Goal: Task Accomplishment & Management: Complete application form

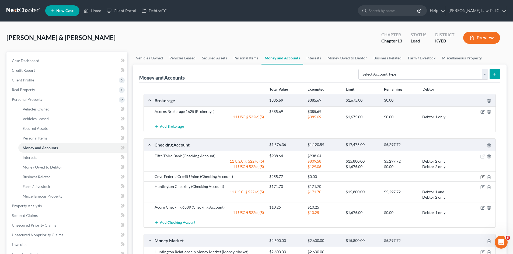
click at [483, 177] on icon "button" at bounding box center [482, 177] width 4 height 4
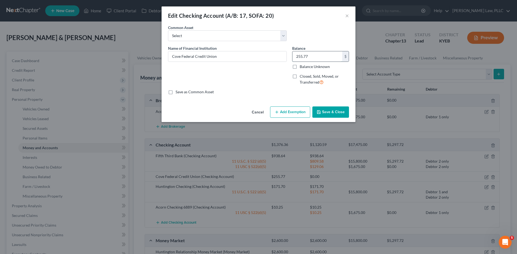
click at [319, 60] on input "255.77" at bounding box center [317, 56] width 50 height 10
type input "0"
click at [231, 79] on div "Name of Financial Institution * Cove Federal Credit Union" at bounding box center [227, 67] width 124 height 44
click at [329, 112] on button "Save & Close" at bounding box center [330, 112] width 37 height 11
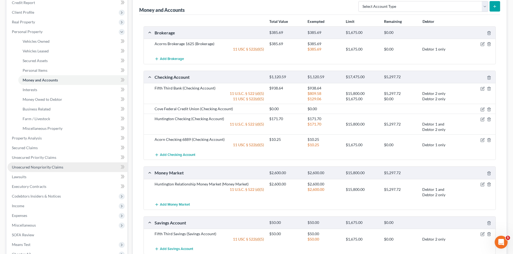
scroll to position [81, 0]
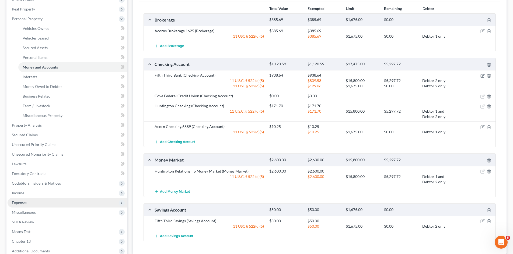
click at [24, 204] on span "Expenses" at bounding box center [19, 203] width 15 height 5
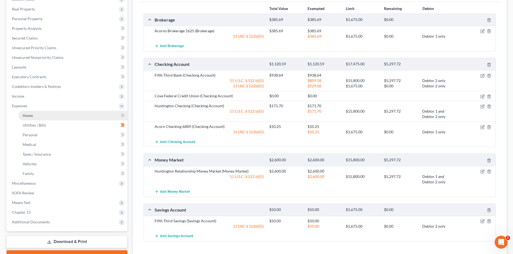
click at [29, 116] on span "Home" at bounding box center [28, 115] width 10 height 5
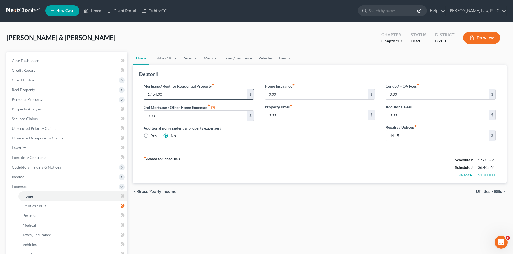
click at [167, 94] on input "1,454.00" at bounding box center [195, 94] width 103 height 10
type input "1,437.43"
click at [235, 147] on div "Mortgage / Rent for Residential Property fiber_manual_record 1,437.43 $ 2nd Mor…" at bounding box center [319, 115] width 361 height 73
click at [279, 202] on div "Home Utilities / Bills Personal Medical Taxes / Insurance Vehicles Family Debto…" at bounding box center [319, 197] width 379 height 291
click at [159, 61] on link "Utilities / Bills" at bounding box center [164, 58] width 30 height 13
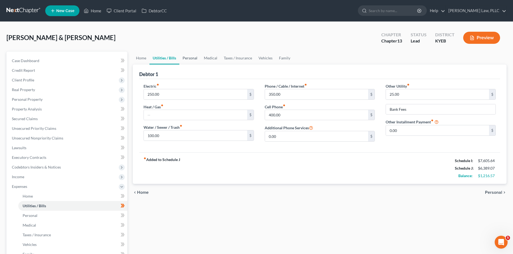
click at [189, 58] on link "Personal" at bounding box center [189, 58] width 21 height 13
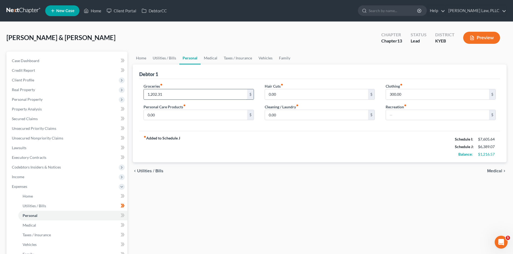
click at [154, 95] on input "1,202.31" at bounding box center [195, 94] width 103 height 10
drag, startPoint x: 154, startPoint y: 95, endPoint x: 156, endPoint y: 94, distance: 2.7
click at [156, 94] on input "1,202.31" at bounding box center [195, 94] width 103 height 10
click at [153, 93] on input "121.31" at bounding box center [195, 94] width 103 height 10
type input "1,218.31"
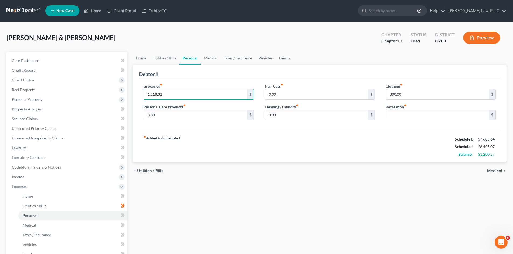
click at [199, 80] on div "Groceries fiber_manual_record 1,218.31 $ Personal Care Products fiber_manual_re…" at bounding box center [319, 105] width 361 height 52
